Goal: Task Accomplishment & Management: Manage account settings

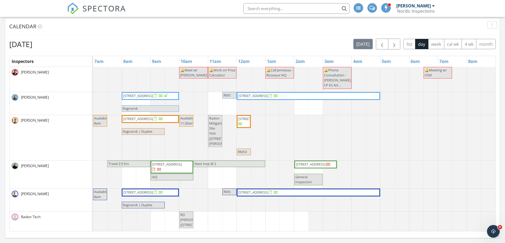
scroll to position [79, 0]
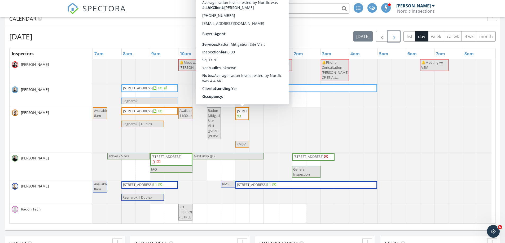
click at [395, 38] on span "button" at bounding box center [394, 36] width 6 height 6
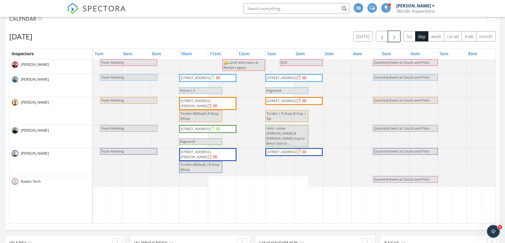
click at [392, 39] on span "button" at bounding box center [394, 36] width 6 height 6
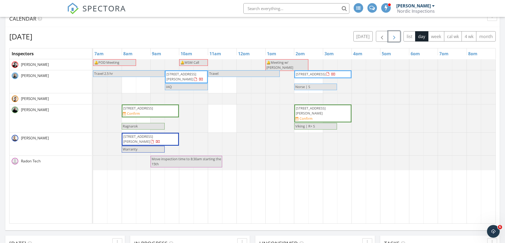
click at [392, 39] on span "button" at bounding box center [394, 36] width 6 height 6
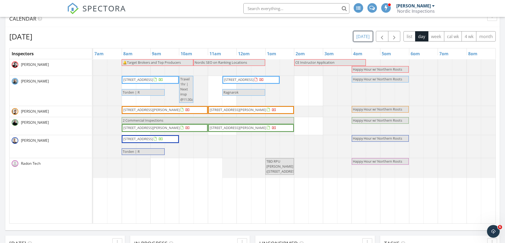
click at [368, 39] on button "today" at bounding box center [362, 36] width 19 height 10
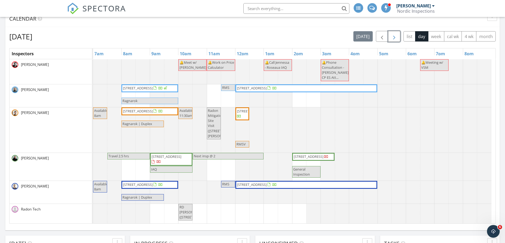
click at [393, 40] on span "button" at bounding box center [394, 36] width 6 height 6
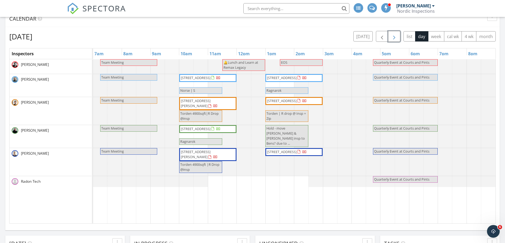
click at [393, 40] on span "button" at bounding box center [394, 36] width 6 height 6
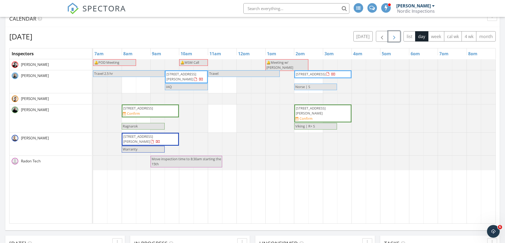
click at [393, 40] on span "button" at bounding box center [394, 36] width 6 height 6
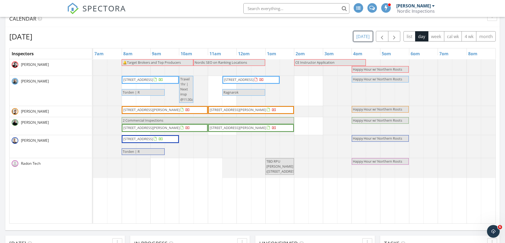
click at [362, 34] on button "[DATE]" at bounding box center [362, 36] width 19 height 10
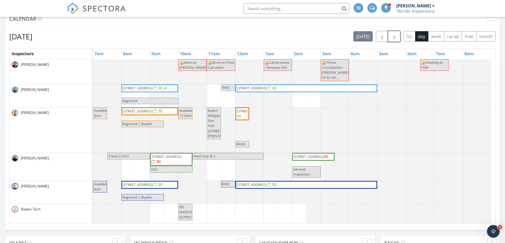
click at [397, 40] on button "button" at bounding box center [394, 36] width 12 height 11
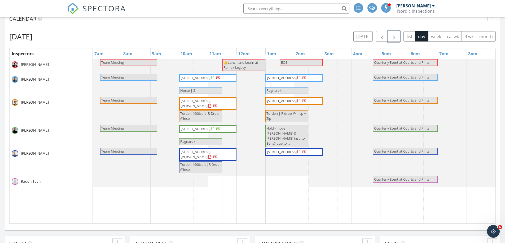
click at [397, 40] on button "button" at bounding box center [394, 36] width 12 height 11
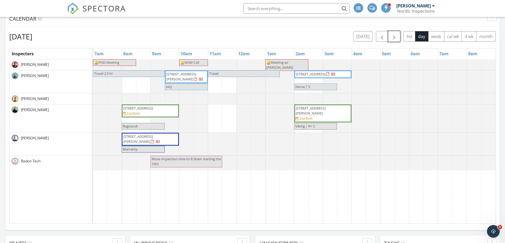
click at [397, 40] on button "button" at bounding box center [394, 36] width 12 height 11
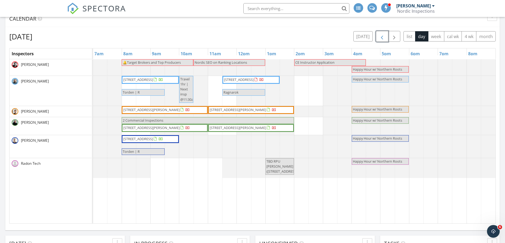
click at [378, 35] on span "button" at bounding box center [381, 36] width 6 height 6
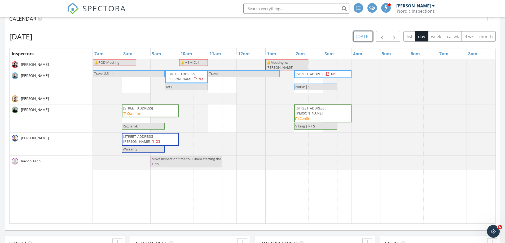
click at [364, 39] on button "[DATE]" at bounding box center [362, 36] width 19 height 10
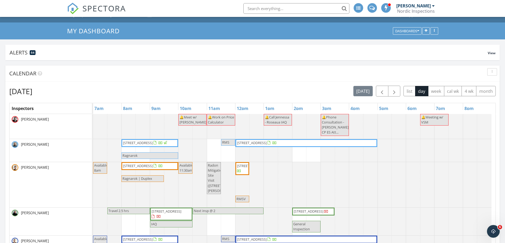
scroll to position [0, 0]
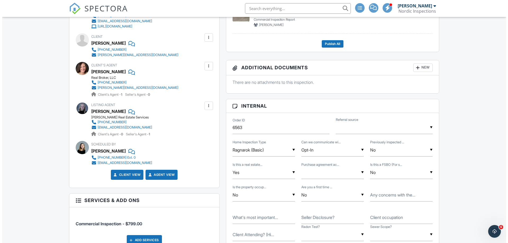
scroll to position [344, 0]
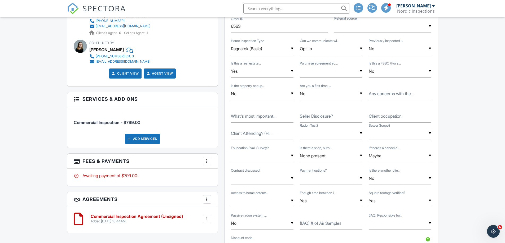
click at [137, 138] on div "Add Services" at bounding box center [142, 139] width 35 height 10
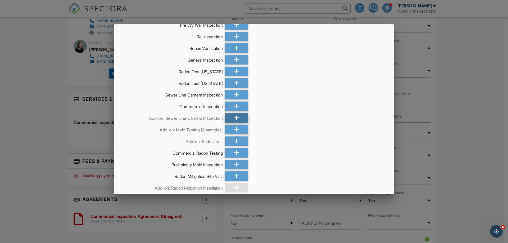
scroll to position [1006, 0]
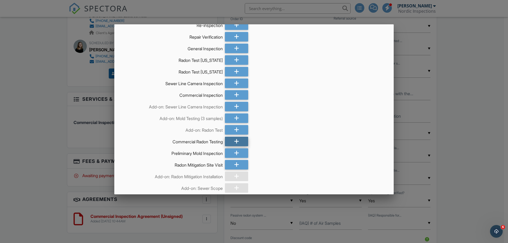
click at [236, 146] on icon at bounding box center [236, 142] width 5 height 10
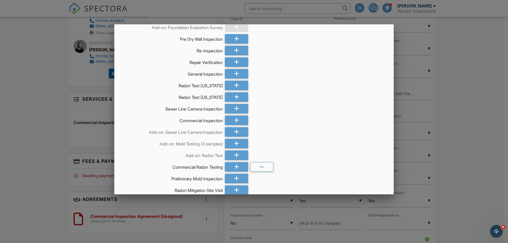
scroll to position [1059, 0]
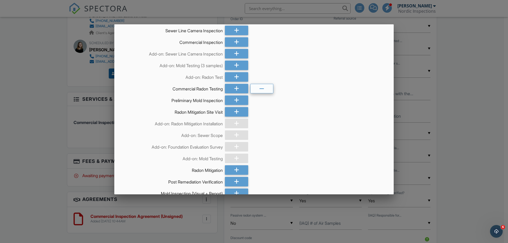
click at [260, 94] on icon at bounding box center [262, 89] width 5 height 10
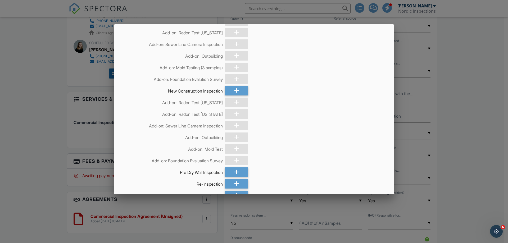
scroll to position [821, 0]
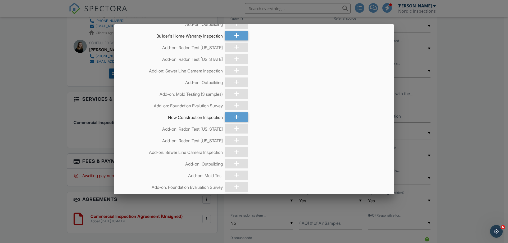
click at [233, 64] on div at bounding box center [236, 59] width 23 height 10
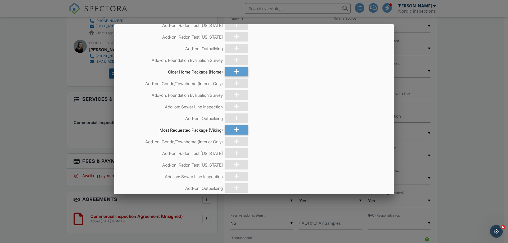
scroll to position [0, 0]
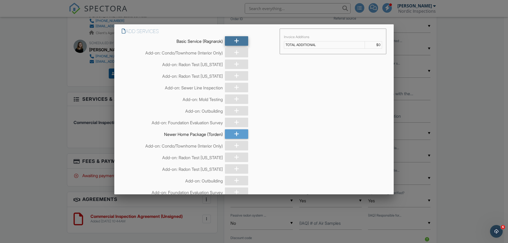
click at [232, 41] on div at bounding box center [236, 41] width 23 height 10
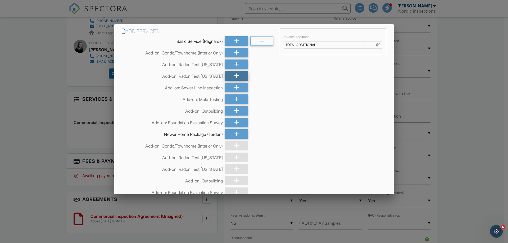
click at [237, 77] on icon at bounding box center [236, 76] width 5 height 10
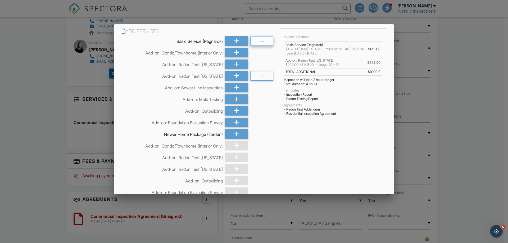
click at [267, 42] on div at bounding box center [262, 41] width 23 height 10
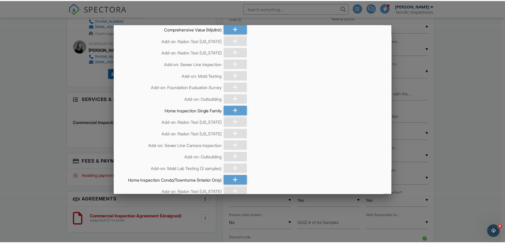
scroll to position [397, 0]
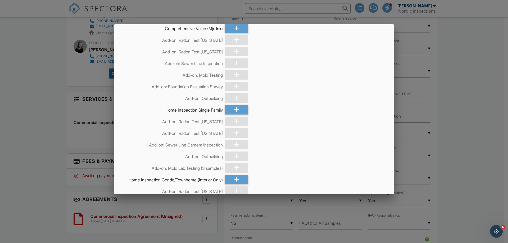
drag, startPoint x: 501, startPoint y: 161, endPoint x: 479, endPoint y: 158, distance: 22.5
click at [500, 161] on div at bounding box center [254, 126] width 508 height 304
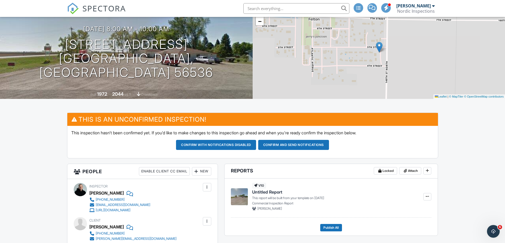
scroll to position [0, 0]
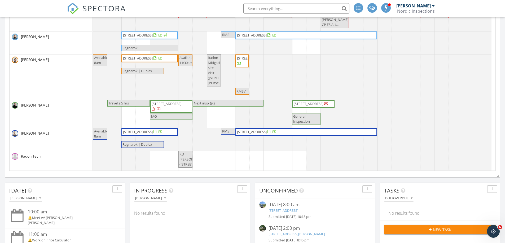
scroll to position [79, 0]
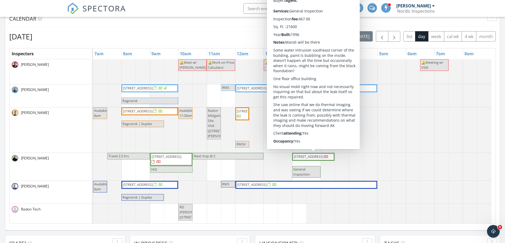
click at [93, 139] on div at bounding box center [93, 130] width 0 height 45
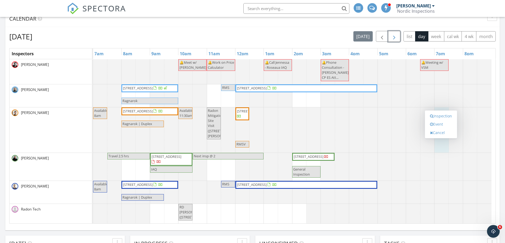
click at [396, 36] on span "button" at bounding box center [394, 36] width 6 height 6
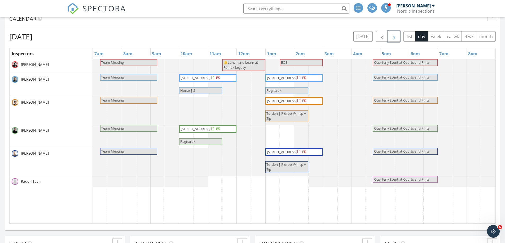
click at [391, 37] on span "button" at bounding box center [394, 36] width 6 height 6
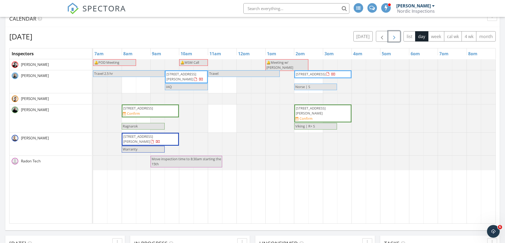
click at [391, 37] on span "button" at bounding box center [394, 36] width 6 height 6
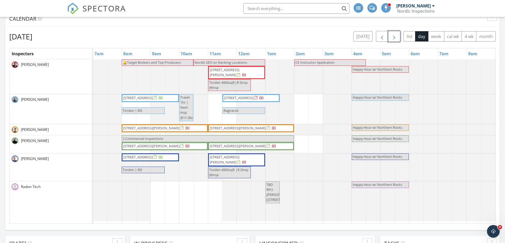
click at [393, 35] on span "button" at bounding box center [394, 36] width 6 height 6
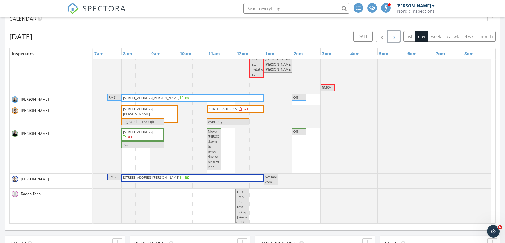
scroll to position [0, 0]
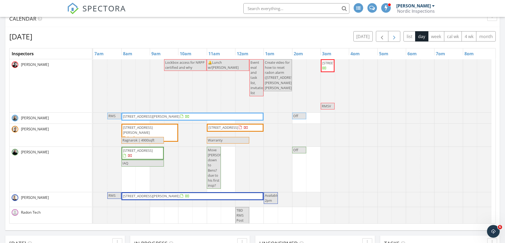
click at [392, 42] on div "Friday, October 3, 2025 today list day week cal wk 4 wk month Inspectors 7am 8a…" at bounding box center [252, 127] width 486 height 193
click at [392, 40] on span "button" at bounding box center [394, 36] width 6 height 6
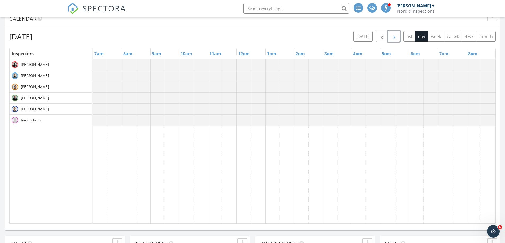
click at [392, 40] on span "button" at bounding box center [394, 36] width 6 height 6
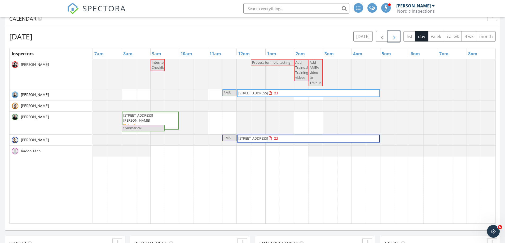
click at [392, 40] on span "button" at bounding box center [394, 36] width 6 height 6
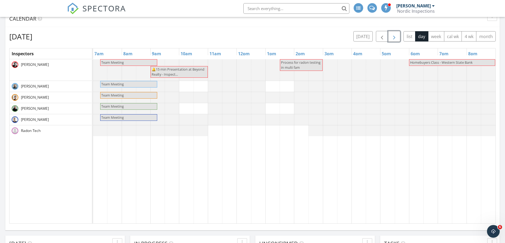
click at [392, 40] on span "button" at bounding box center [394, 36] width 6 height 6
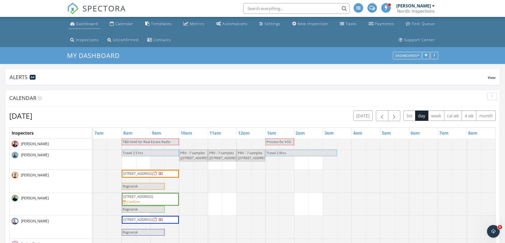
click at [87, 24] on div "Dashboard" at bounding box center [87, 23] width 22 height 5
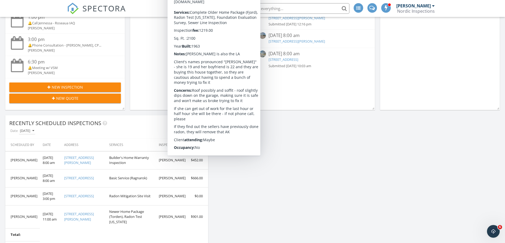
scroll to position [397, 0]
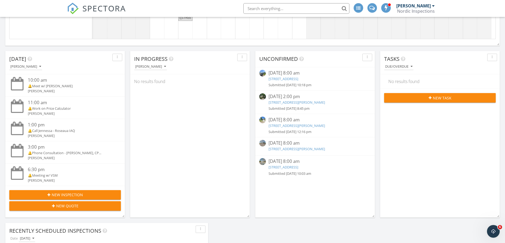
scroll to position [265, 0]
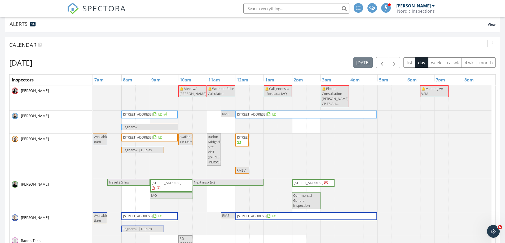
scroll to position [51, 0]
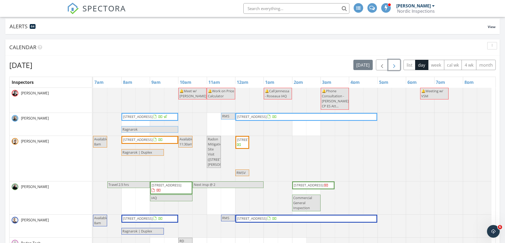
click at [396, 64] on span "button" at bounding box center [394, 65] width 6 height 6
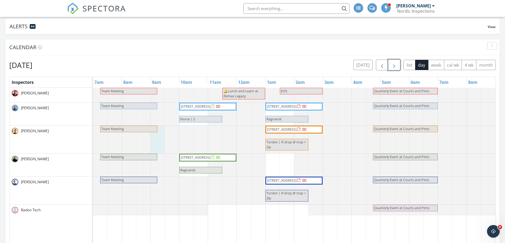
click at [93, 140] on div at bounding box center [93, 140] width 0 height 28
click at [155, 126] on link "Event" at bounding box center [156, 126] width 27 height 8
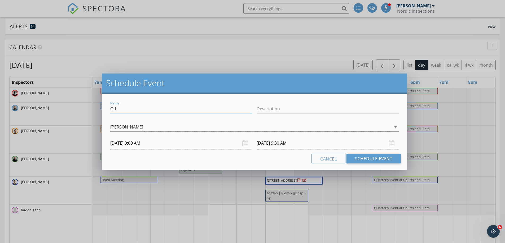
click at [125, 105] on input "Off" at bounding box center [181, 109] width 142 height 9
type input "Available at 10am"
click at [114, 129] on div "[PERSON_NAME]" at bounding box center [126, 127] width 33 height 5
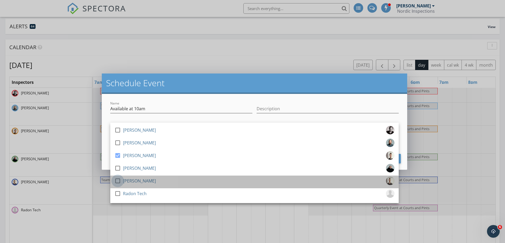
click at [117, 180] on div at bounding box center [117, 181] width 9 height 9
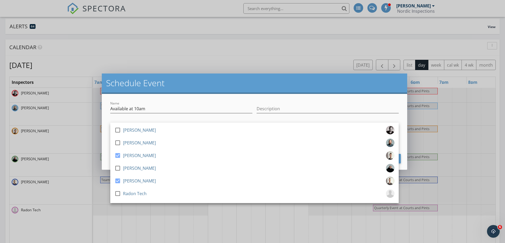
click at [210, 82] on h2 "Schedule Event" at bounding box center [254, 83] width 297 height 11
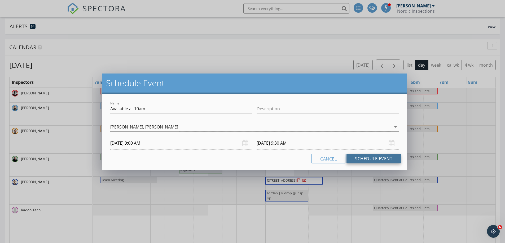
click at [361, 156] on button "Schedule Event" at bounding box center [373, 159] width 54 height 10
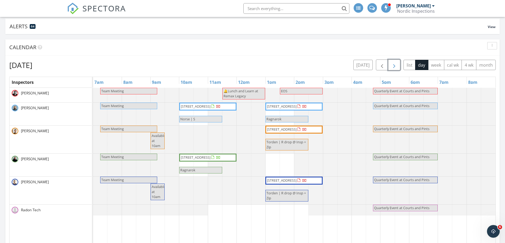
click at [395, 66] on span "button" at bounding box center [394, 65] width 6 height 6
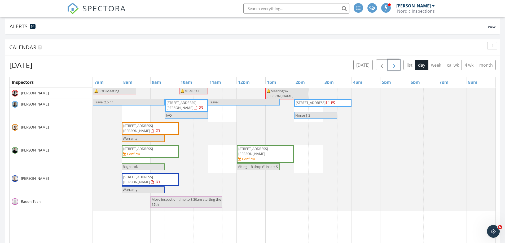
click at [399, 68] on button "button" at bounding box center [394, 65] width 12 height 11
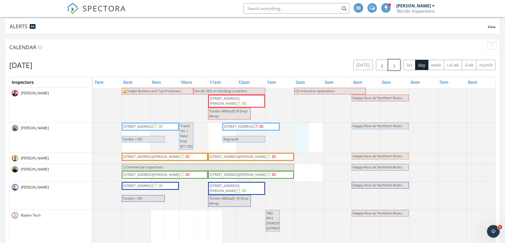
click at [300, 128] on div "🔔Target Brokers and Top Producers Nordic SEO on Ranking Locations CE Instructor…" at bounding box center [294, 170] width 402 height 165
click at [299, 115] on link "Event" at bounding box center [300, 114] width 27 height 8
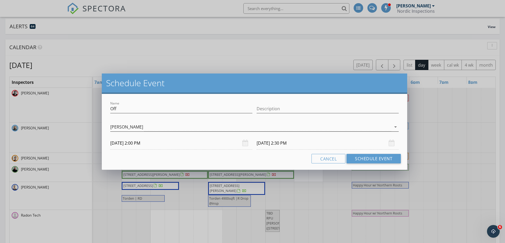
click at [139, 128] on div "[PERSON_NAME]" at bounding box center [250, 127] width 281 height 9
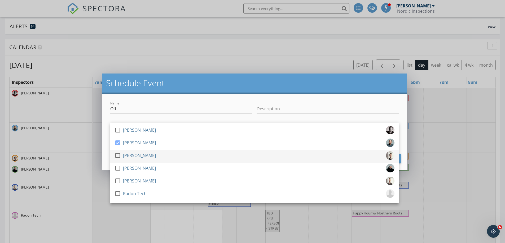
click at [120, 156] on div at bounding box center [117, 155] width 9 height 9
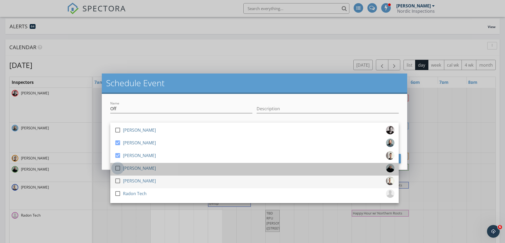
drag, startPoint x: 118, startPoint y: 169, endPoint x: 116, endPoint y: 179, distance: 10.3
click at [118, 169] on div at bounding box center [117, 168] width 9 height 9
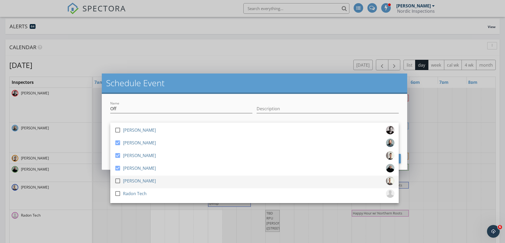
click at [116, 181] on div at bounding box center [117, 181] width 9 height 9
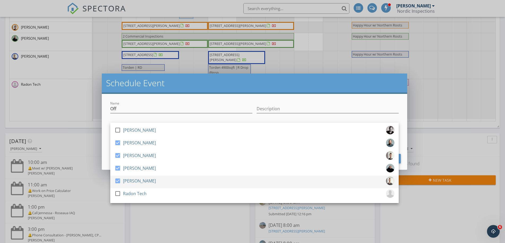
scroll to position [183, 0]
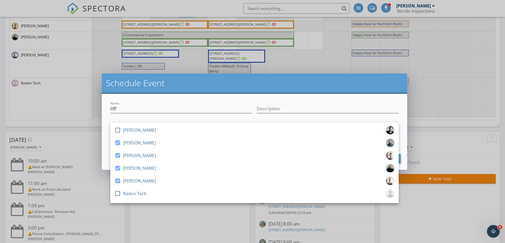
click at [230, 84] on h2 "Schedule Event" at bounding box center [254, 83] width 297 height 11
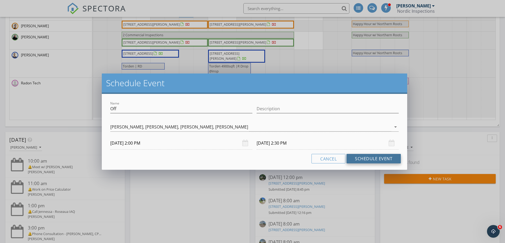
click at [374, 162] on button "Schedule Event" at bounding box center [373, 159] width 54 height 10
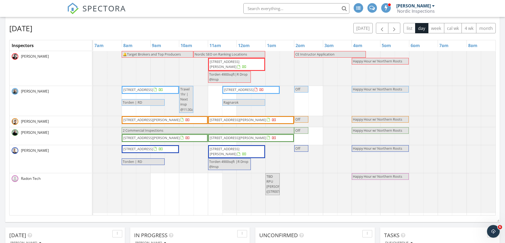
scroll to position [77, 0]
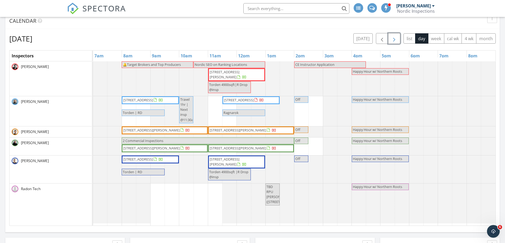
click at [392, 38] on span "button" at bounding box center [394, 38] width 6 height 6
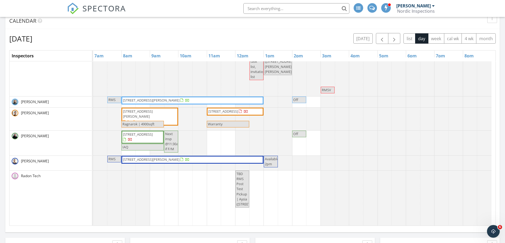
click at [214, 35] on div "Friday, October 3, 2025 today list day week cal wk 4 wk month" at bounding box center [252, 38] width 486 height 11
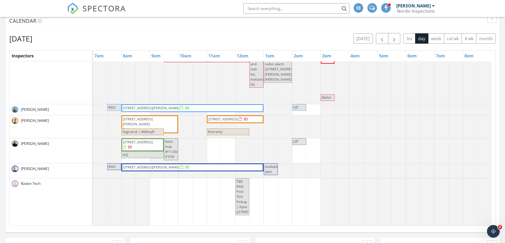
scroll to position [0, 0]
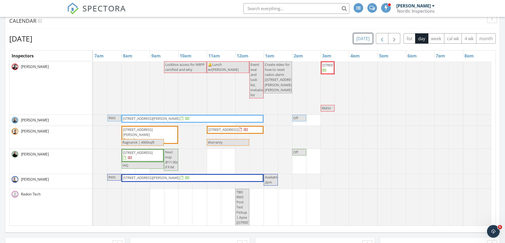
drag, startPoint x: 364, startPoint y: 39, endPoint x: 383, endPoint y: 41, distance: 18.9
click at [366, 39] on button "[DATE]" at bounding box center [362, 38] width 19 height 10
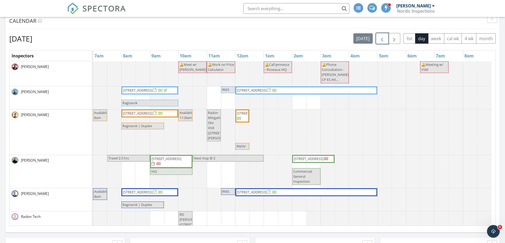
click at [383, 41] on span "button" at bounding box center [381, 38] width 6 height 6
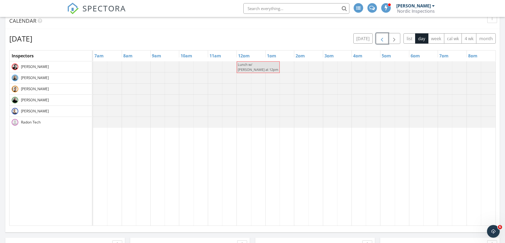
click at [383, 41] on span "button" at bounding box center [381, 38] width 6 height 6
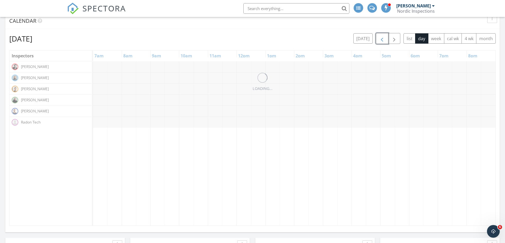
click at [383, 41] on span "button" at bounding box center [381, 38] width 6 height 6
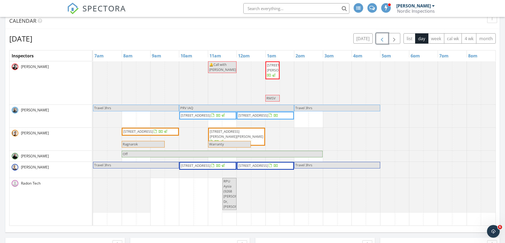
click at [251, 117] on span "301 6th St SW, Roseau 56751" at bounding box center [253, 115] width 30 height 5
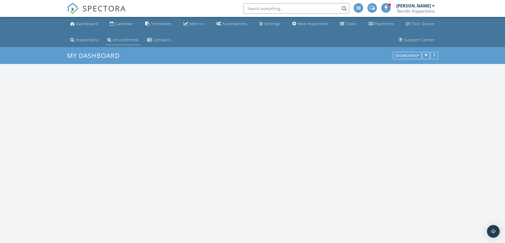
scroll to position [2702, 513]
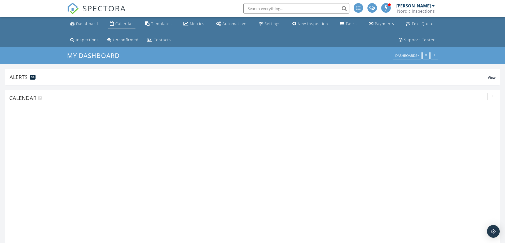
click at [121, 26] on div "Calendar" at bounding box center [124, 23] width 18 height 5
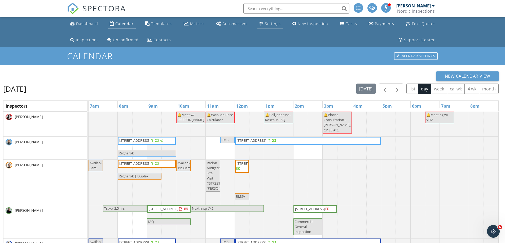
click at [261, 23] on div "Settings" at bounding box center [261, 23] width 4 height 4
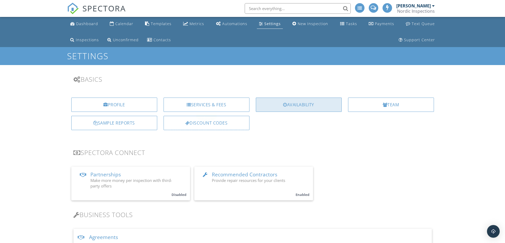
click at [294, 108] on div "Availability" at bounding box center [299, 105] width 86 height 14
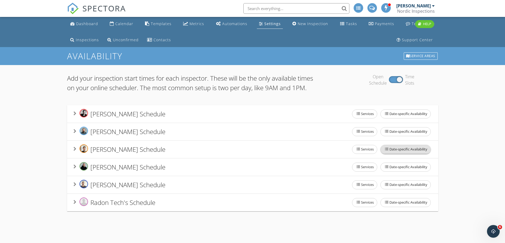
click at [397, 154] on span "Date-specific Availability" at bounding box center [405, 149] width 50 height 8
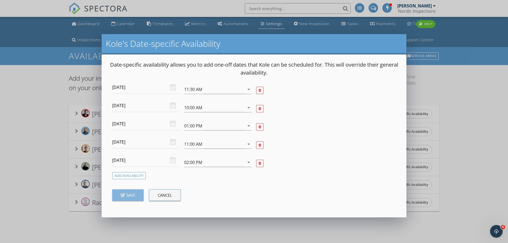
click at [119, 194] on button "Save" at bounding box center [128, 196] width 32 height 12
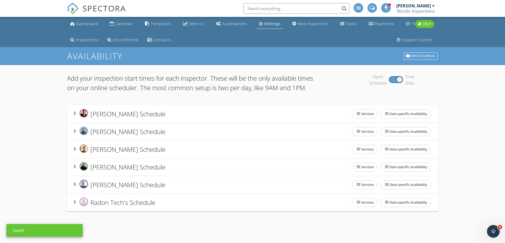
click at [76, 190] on div "Travis Hoopman's Schedule" at bounding box center [119, 185] width 92 height 10
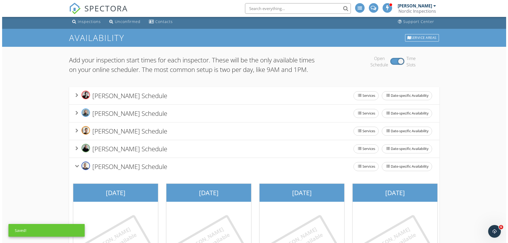
scroll to position [26, 0]
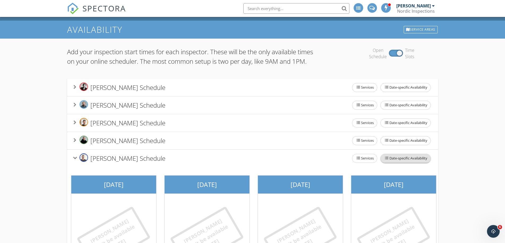
click at [390, 163] on span "Date-specific Availability" at bounding box center [405, 158] width 50 height 8
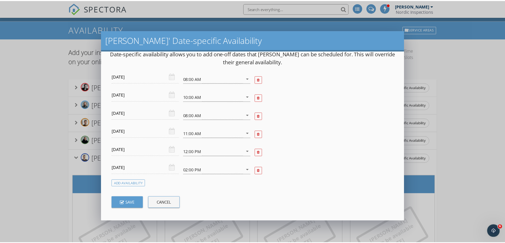
scroll to position [11, 0]
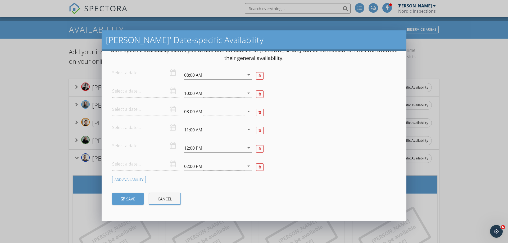
click at [470, 152] on div "Travis' Date-specific Availability Date-specific availability allows you to add…" at bounding box center [254, 125] width 508 height 243
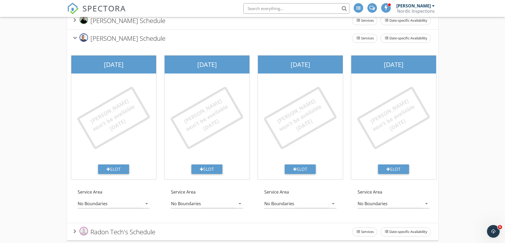
scroll to position [166, 0]
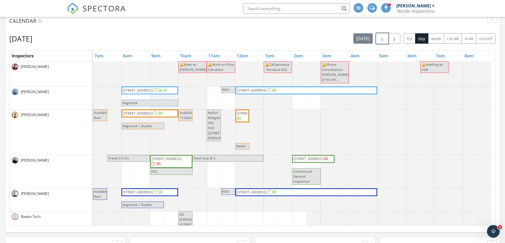
click at [381, 37] on span "button" at bounding box center [381, 38] width 6 height 6
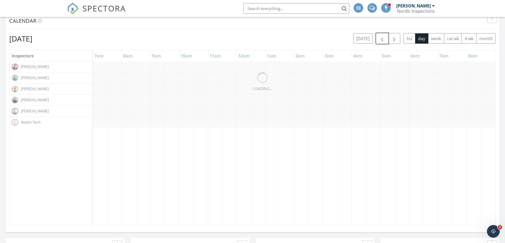
click at [381, 37] on span "button" at bounding box center [381, 38] width 6 height 6
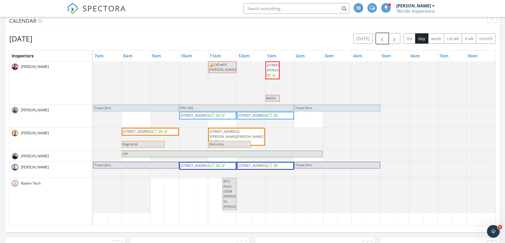
click at [381, 37] on span "button" at bounding box center [381, 38] width 6 height 6
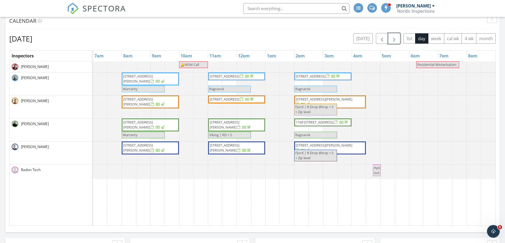
click at [392, 39] on span "button" at bounding box center [394, 38] width 6 height 6
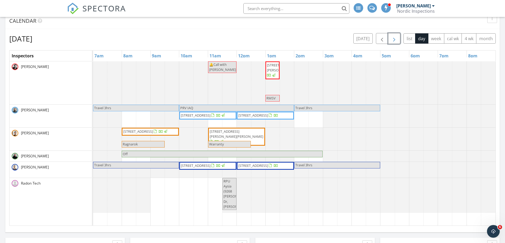
click at [197, 114] on span "503 3rd Ave SW, Roseau 56751" at bounding box center [196, 115] width 30 height 5
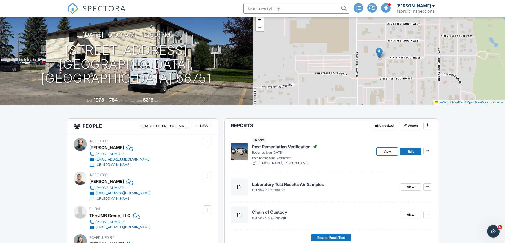
drag, startPoint x: 388, startPoint y: 153, endPoint x: 344, endPoint y: 160, distance: 44.8
click at [388, 153] on span "View" at bounding box center [386, 151] width 7 height 5
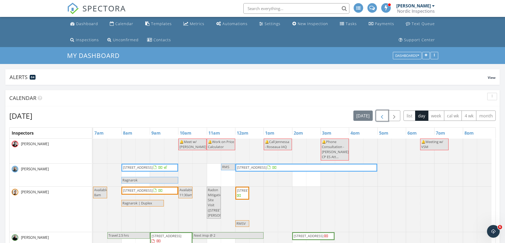
click at [382, 116] on span "button" at bounding box center [381, 116] width 6 height 6
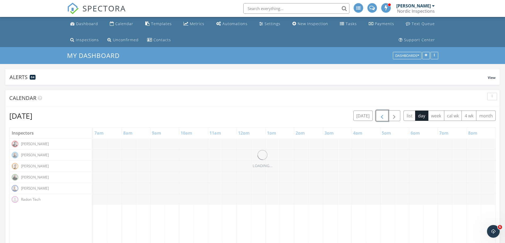
click at [382, 116] on span "button" at bounding box center [381, 116] width 6 height 6
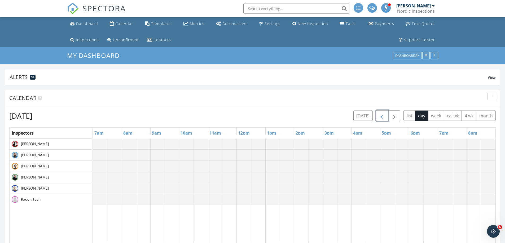
click at [382, 116] on span "button" at bounding box center [381, 116] width 6 height 6
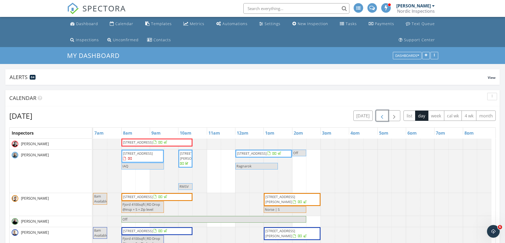
click at [382, 116] on span "button" at bounding box center [381, 116] width 6 height 6
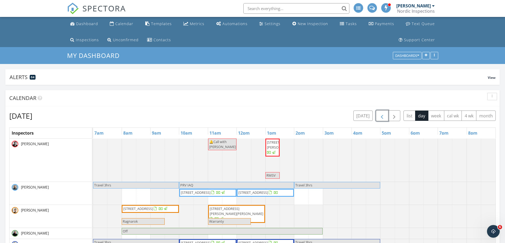
click at [276, 196] on span "301 6th St SW, Roseau 56751" at bounding box center [258, 192] width 41 height 5
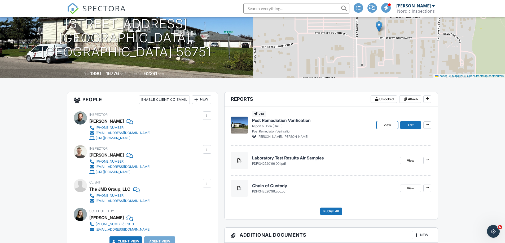
click at [386, 125] on span "View" at bounding box center [386, 125] width 7 height 5
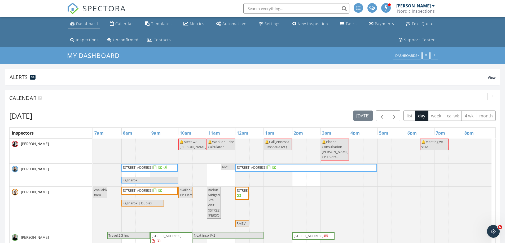
click at [92, 22] on div "Dashboard" at bounding box center [87, 23] width 22 height 5
click at [397, 118] on button "button" at bounding box center [394, 115] width 12 height 11
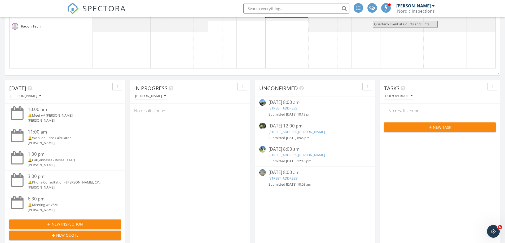
scroll to position [238, 0]
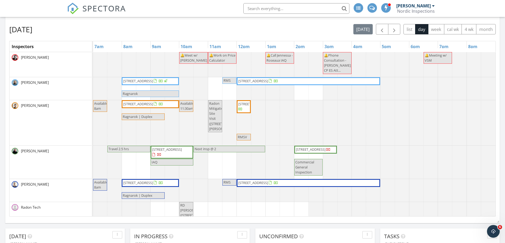
scroll to position [82, 0]
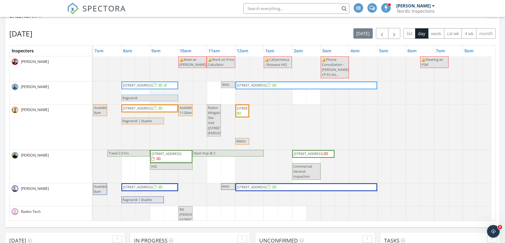
drag, startPoint x: 239, startPoint y: 28, endPoint x: 236, endPoint y: 29, distance: 2.8
click at [239, 28] on div "Monday, September 29, 2025 today list day week cal wk 4 wk month Inspectors 7am…" at bounding box center [252, 124] width 494 height 201
click at [382, 35] on span "button" at bounding box center [381, 33] width 6 height 6
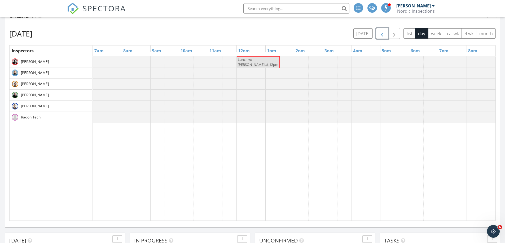
click at [382, 35] on span "button" at bounding box center [381, 33] width 6 height 6
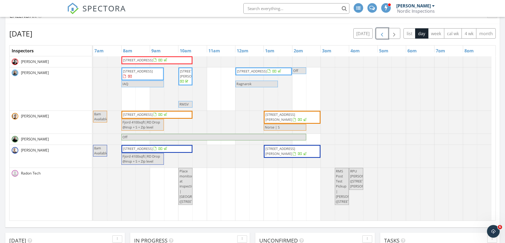
click at [141, 74] on span "31267 250th Ave SW, Crookston 56716" at bounding box center [142, 74] width 40 height 10
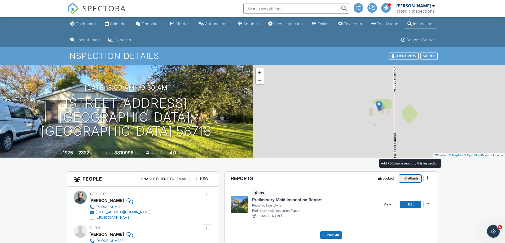
click at [419, 179] on button "Attach" at bounding box center [410, 178] width 22 height 7
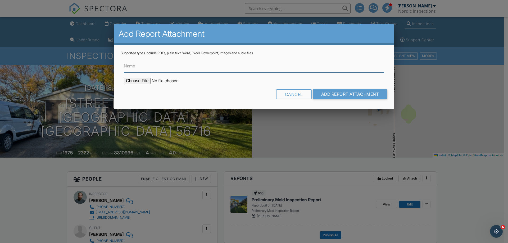
click at [126, 69] on input "Name" at bounding box center [254, 66] width 261 height 13
type input "Chain of Custody"
click at [140, 79] on input "file" at bounding box center [169, 81] width 90 height 6
type input "C:\fakepath\342520262_coc.pdf"
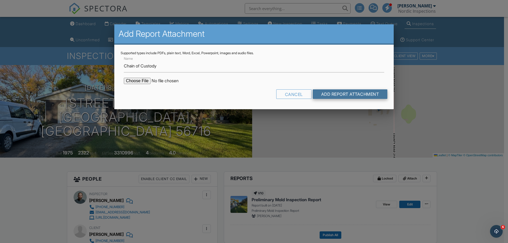
click at [343, 94] on input "Add Report Attachment" at bounding box center [350, 95] width 75 height 10
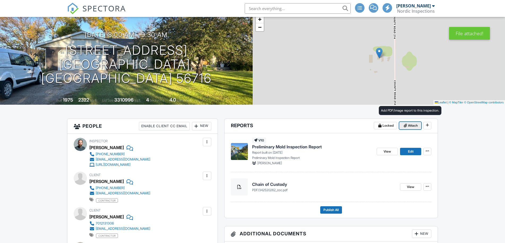
click at [409, 126] on span "Attach" at bounding box center [413, 125] width 10 height 5
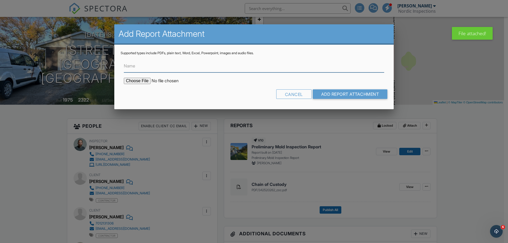
click at [130, 60] on div "Name" at bounding box center [254, 66] width 261 height 13
type input "Laboratory Test Results Air Samples"
click at [128, 77] on form "Name Laboratory Test Results Air Samples Cancel Add Report Attachment" at bounding box center [254, 79] width 267 height 48
click at [136, 81] on input "file" at bounding box center [169, 81] width 90 height 6
type input "C:\fakepath\342520262_001.pdf"
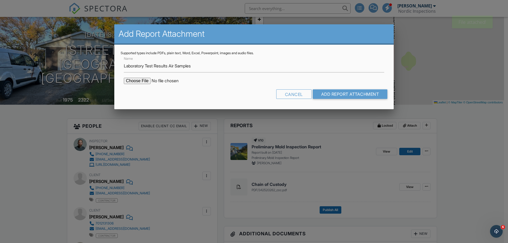
click at [359, 102] on div "Cancel Add Report Attachment" at bounding box center [254, 97] width 267 height 14
click at [354, 97] on input "Add Report Attachment" at bounding box center [350, 95] width 75 height 10
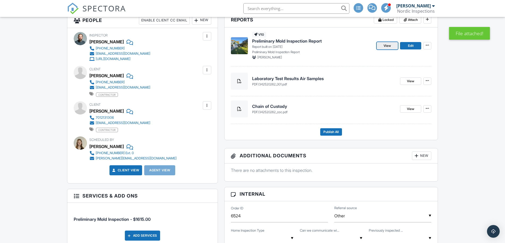
click at [388, 44] on span "View" at bounding box center [386, 45] width 7 height 5
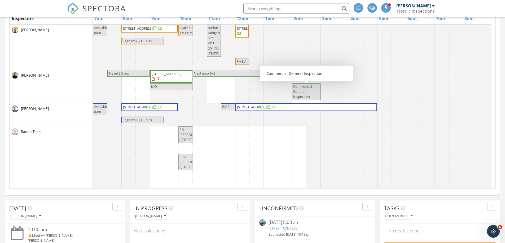
scroll to position [53, 0]
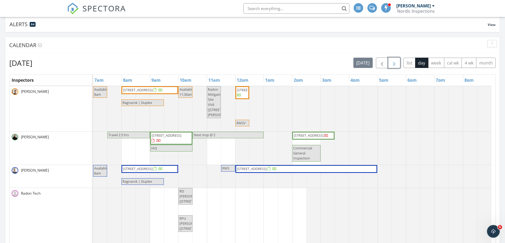
click at [396, 63] on span "button" at bounding box center [394, 63] width 6 height 6
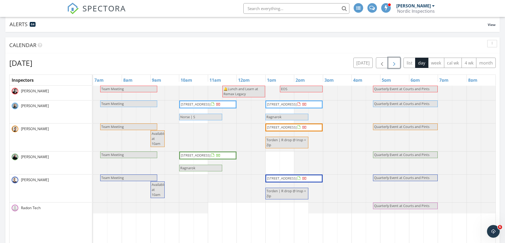
click at [396, 63] on span "button" at bounding box center [394, 63] width 6 height 6
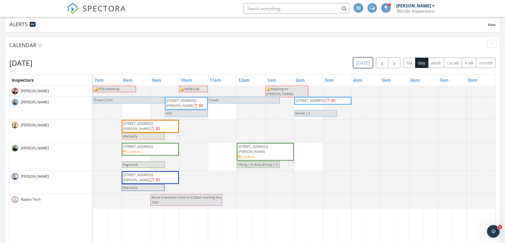
click at [367, 65] on button "[DATE]" at bounding box center [362, 63] width 19 height 10
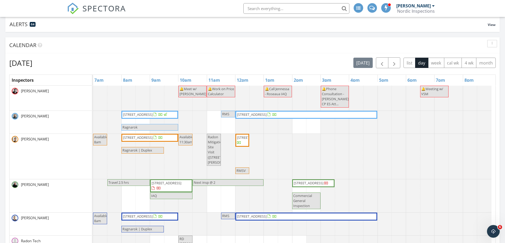
click at [93, 92] on div at bounding box center [93, 98] width 0 height 25
click at [369, 80] on link "Event" at bounding box center [369, 78] width 27 height 8
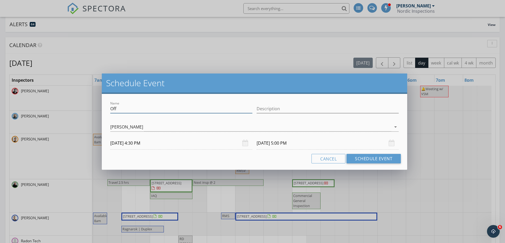
click at [130, 107] on input "Off" at bounding box center [181, 109] width 142 height 9
type input "KFGO"
drag, startPoint x: 357, startPoint y: 160, endPoint x: 357, endPoint y: 157, distance: 3.2
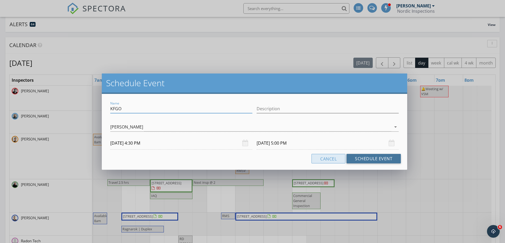
click at [357, 160] on button "Schedule Event" at bounding box center [373, 159] width 54 height 10
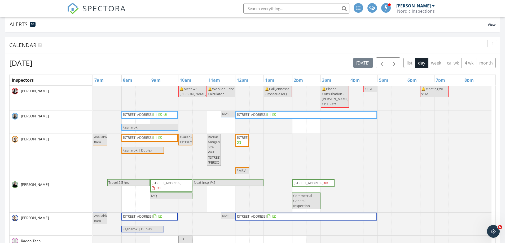
click at [93, 90] on div at bounding box center [93, 98] width 0 height 25
click at [379, 78] on link "Event" at bounding box center [383, 76] width 27 height 8
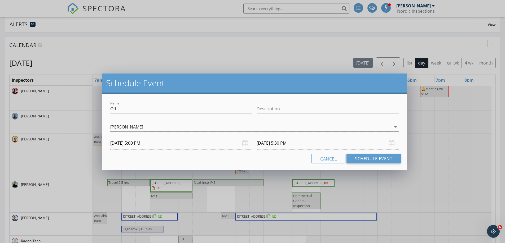
click at [161, 104] on div "Name Off" at bounding box center [181, 109] width 142 height 17
click at [155, 109] on input "Off" at bounding box center [181, 109] width 142 height 9
type input "Huddle"
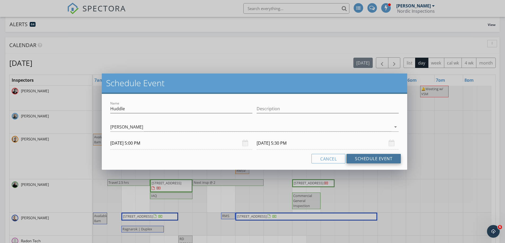
click at [374, 161] on button "Schedule Event" at bounding box center [373, 159] width 54 height 10
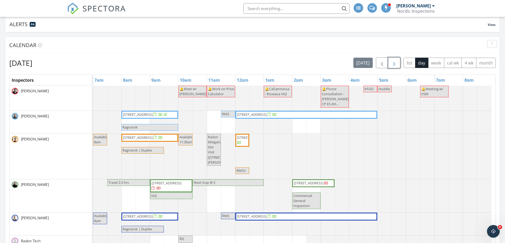
click at [397, 63] on span "button" at bounding box center [394, 63] width 6 height 6
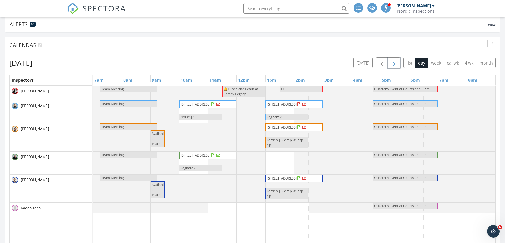
click at [394, 63] on span "button" at bounding box center [394, 63] width 6 height 6
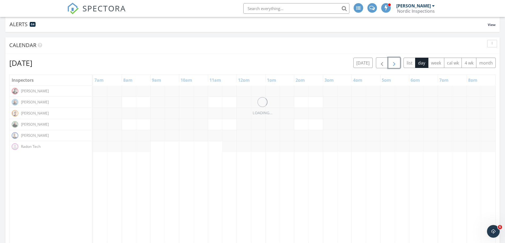
click at [394, 63] on span "button" at bounding box center [394, 63] width 6 height 6
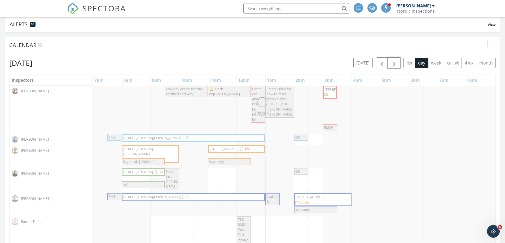
scroll to position [14, 0]
